Goal: Task Accomplishment & Management: Use online tool/utility

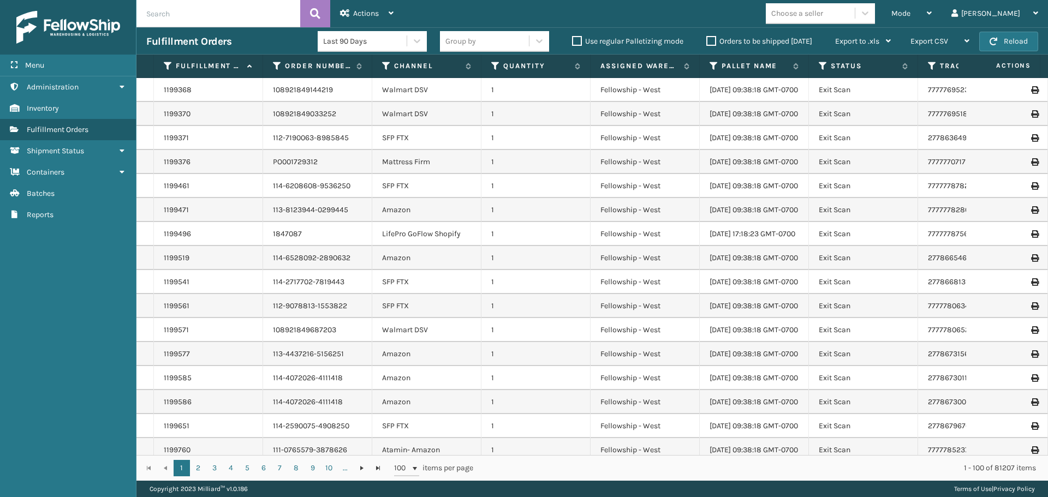
click at [162, 13] on input "text" at bounding box center [218, 13] width 164 height 27
type input "G"
click at [932, 3] on div "Mode" at bounding box center [911, 13] width 40 height 27
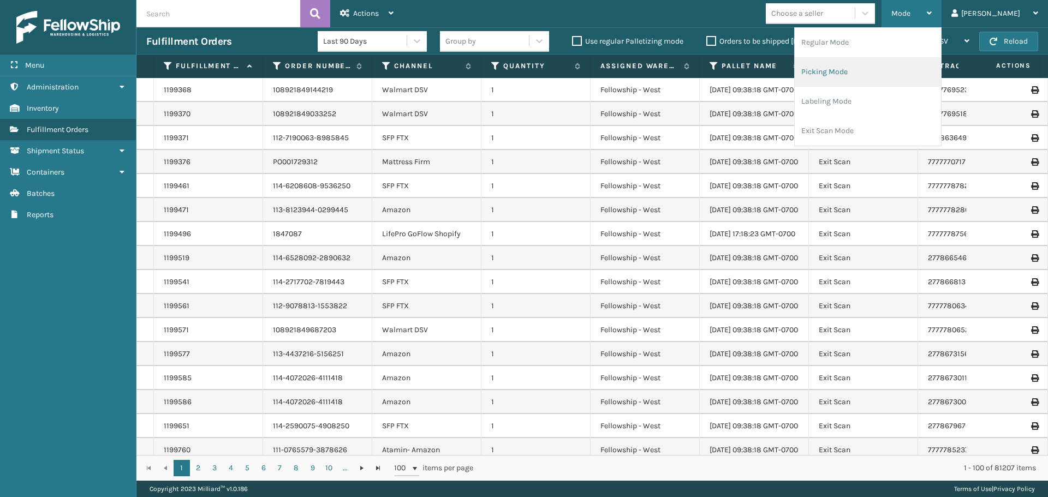
click at [850, 74] on li "Picking Mode" at bounding box center [868, 71] width 146 height 29
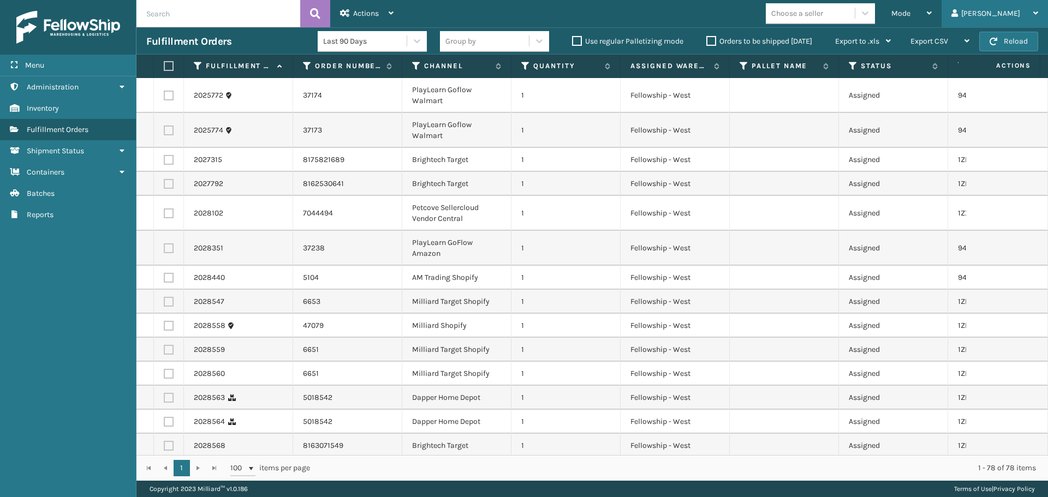
click at [992, 22] on div "[PERSON_NAME]" at bounding box center [994, 13] width 87 height 27
click at [912, 41] on li "Log Out" at bounding box center [974, 42] width 146 height 29
